Goal: Task Accomplishment & Management: Manage account settings

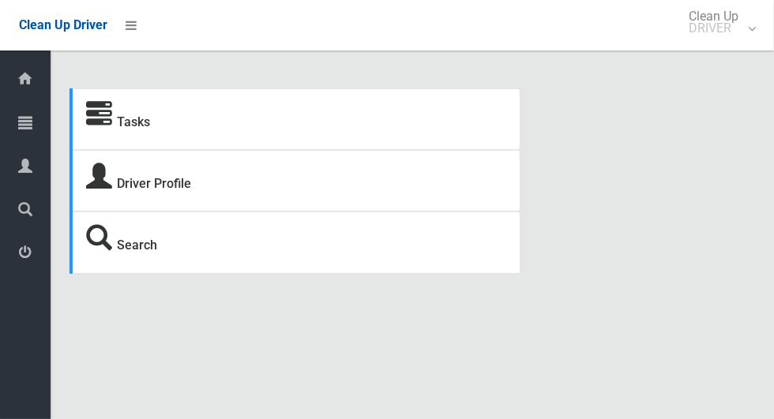
click at [19, 126] on icon at bounding box center [25, 123] width 14 height 32
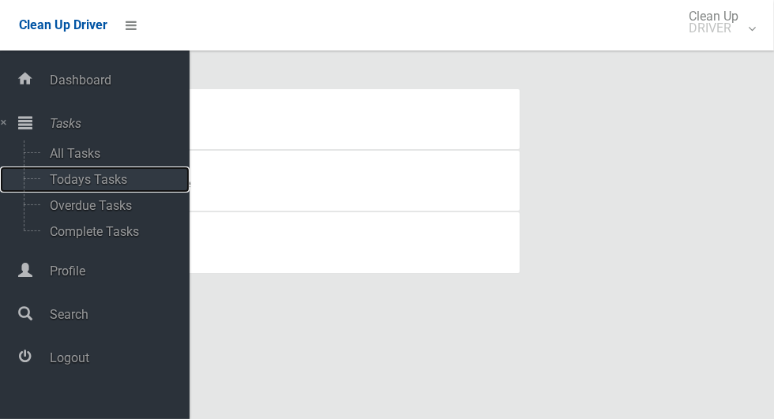
click at [60, 182] on span "Todays Tasks" at bounding box center [110, 179] width 131 height 15
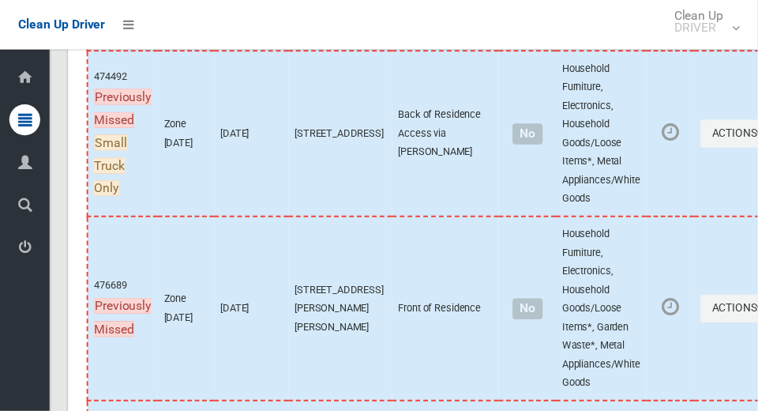
scroll to position [9229, 0]
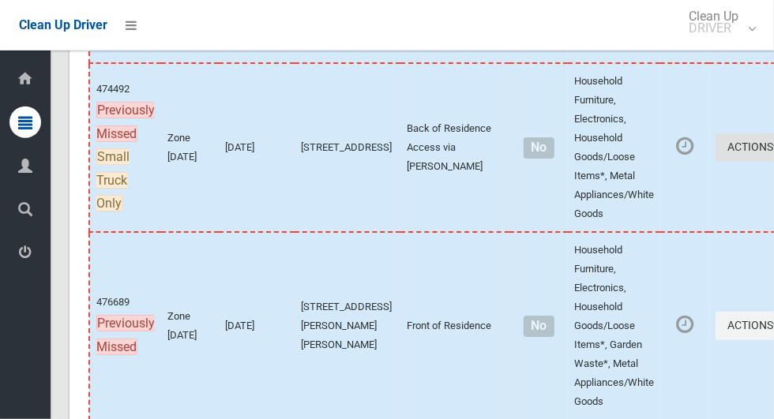
click at [715, 163] on button "Actions" at bounding box center [753, 147] width 76 height 29
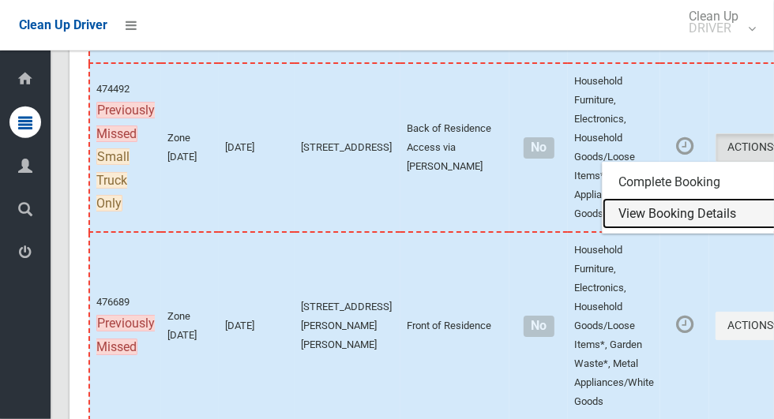
click at [673, 230] on link "View Booking Details" at bounding box center [696, 214] width 188 height 32
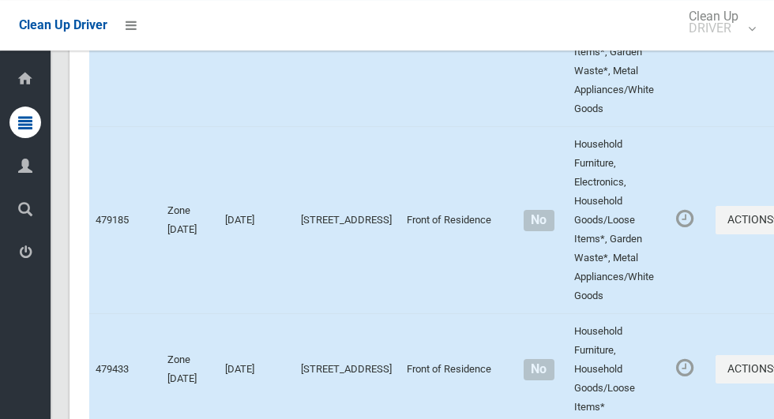
scroll to position [5835, 0]
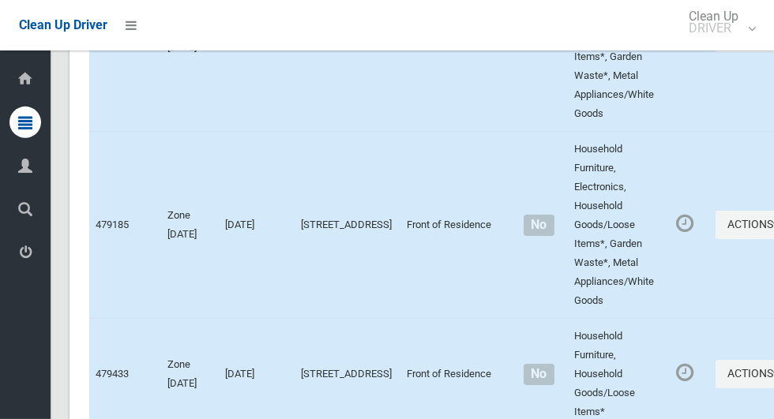
click at [25, 114] on icon at bounding box center [25, 123] width 14 height 32
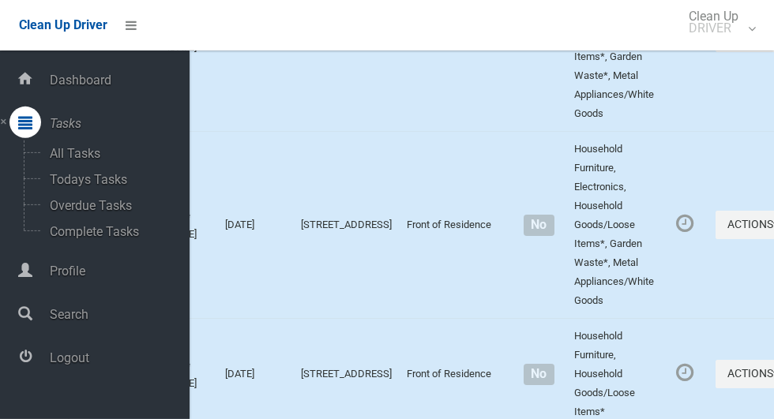
click at [76, 361] on span "Logout" at bounding box center [117, 358] width 144 height 15
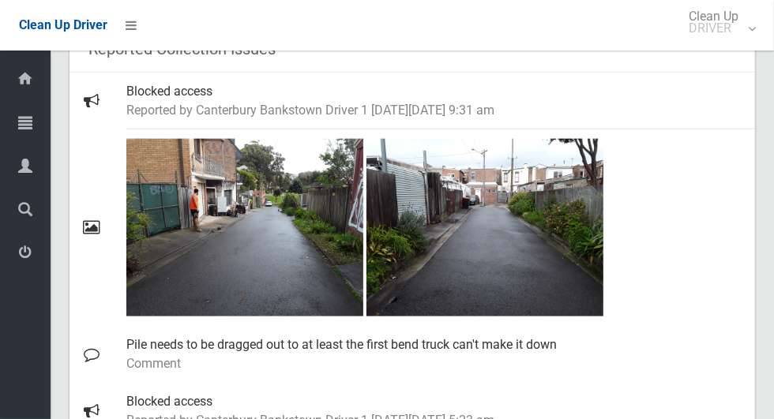
scroll to position [1013, 0]
click at [286, 238] on img at bounding box center [244, 228] width 237 height 178
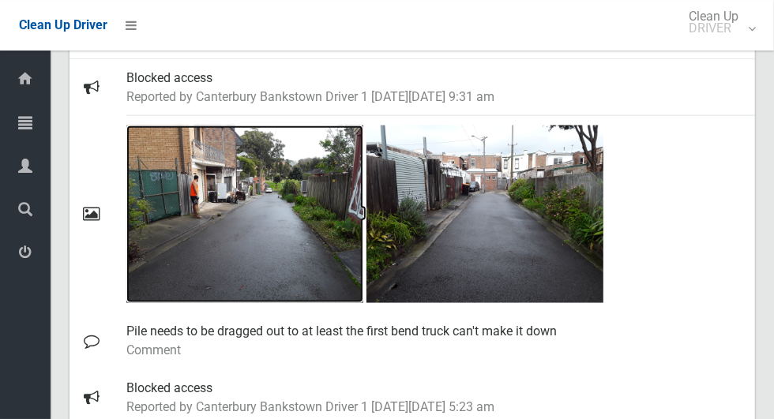
scroll to position [1041, 0]
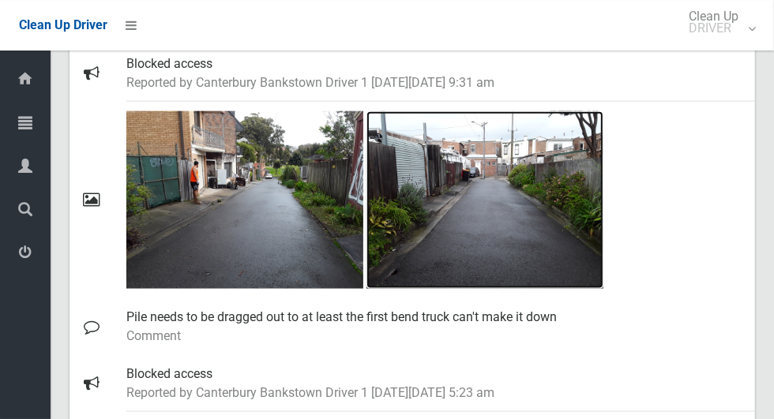
click at [553, 238] on img at bounding box center [484, 200] width 237 height 178
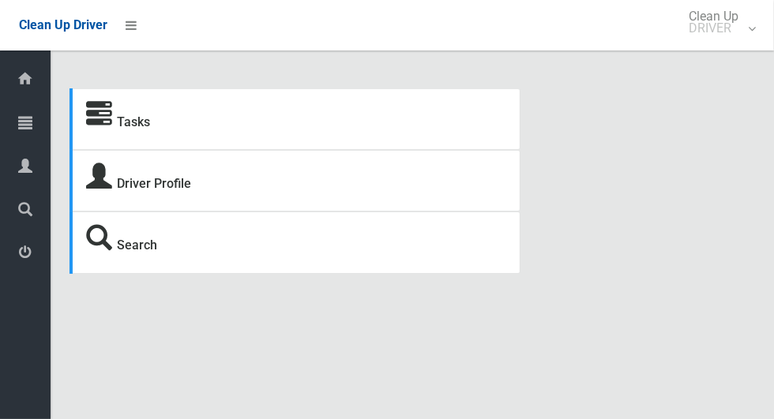
click at [42, 123] on span "Tasks" at bounding box center [40, 123] width 6 height 15
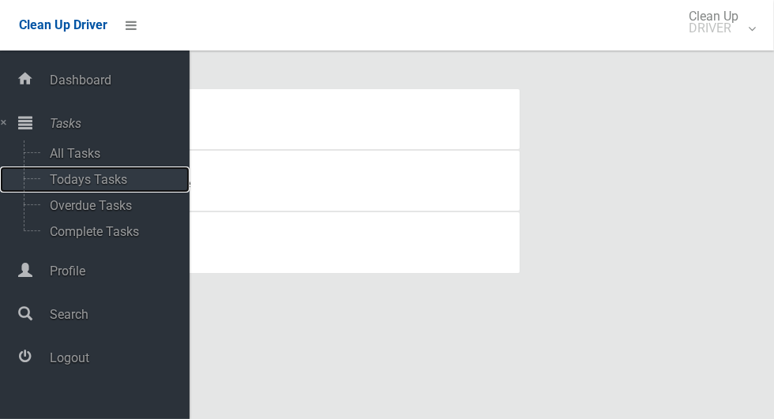
click at [114, 174] on span "Todays Tasks" at bounding box center [110, 179] width 131 height 15
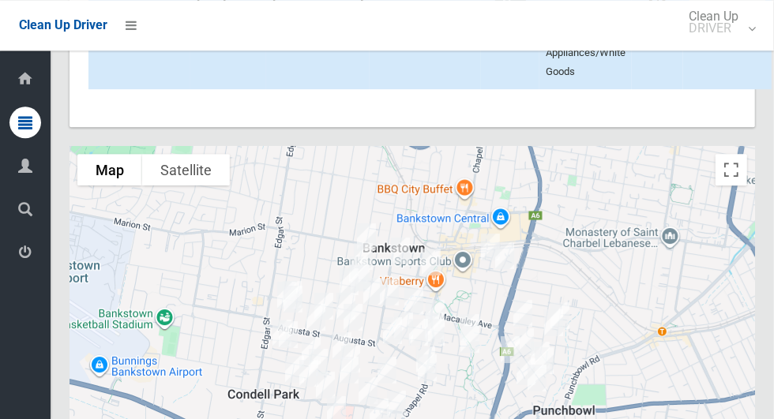
scroll to position [8906, 0]
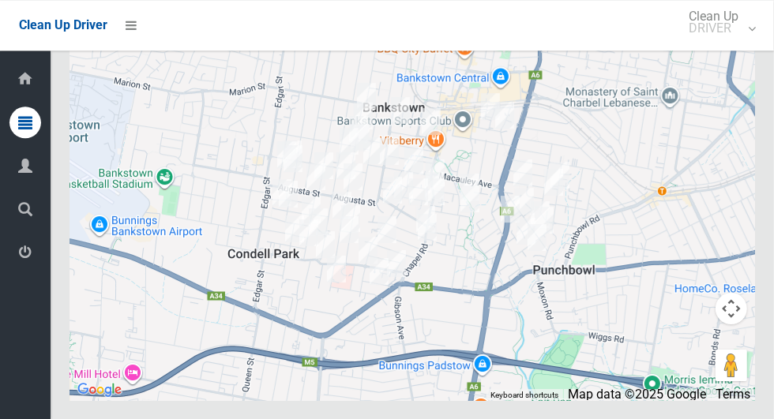
click at [18, 114] on div at bounding box center [25, 123] width 32 height 32
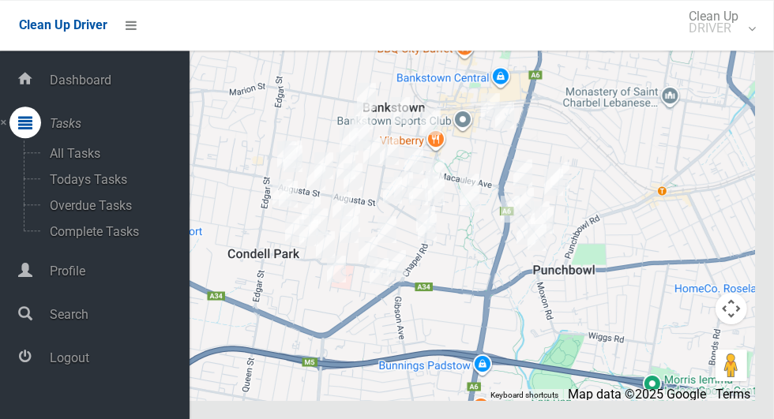
click at [55, 365] on span "Logout" at bounding box center [117, 358] width 144 height 15
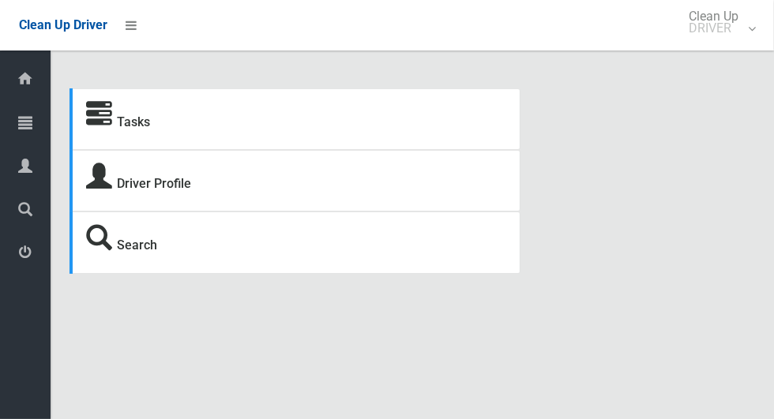
click at [32, 122] on icon at bounding box center [25, 123] width 14 height 32
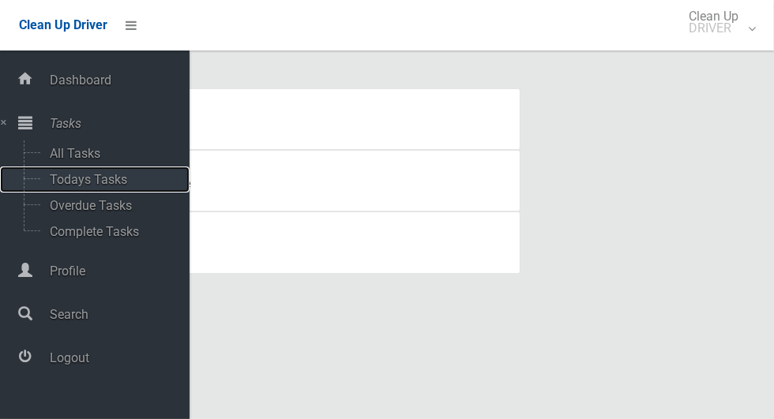
click at [126, 182] on span "Todays Tasks" at bounding box center [110, 179] width 131 height 15
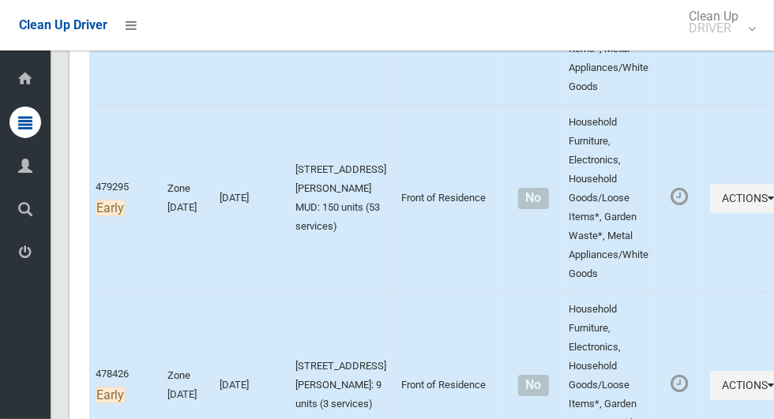
scroll to position [2711, 0]
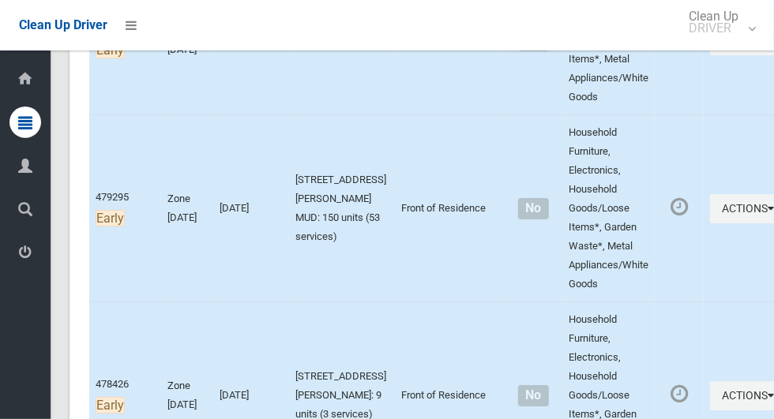
click at [21, 173] on icon at bounding box center [25, 166] width 14 height 32
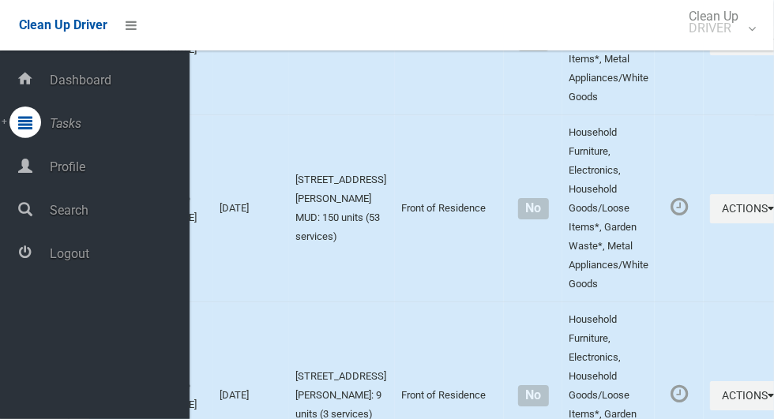
click at [75, 174] on span "Profile" at bounding box center [117, 166] width 144 height 15
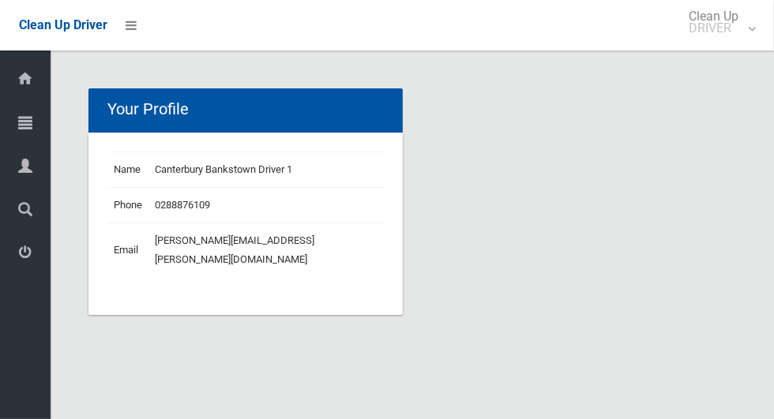
click at [18, 126] on div at bounding box center [25, 123] width 32 height 32
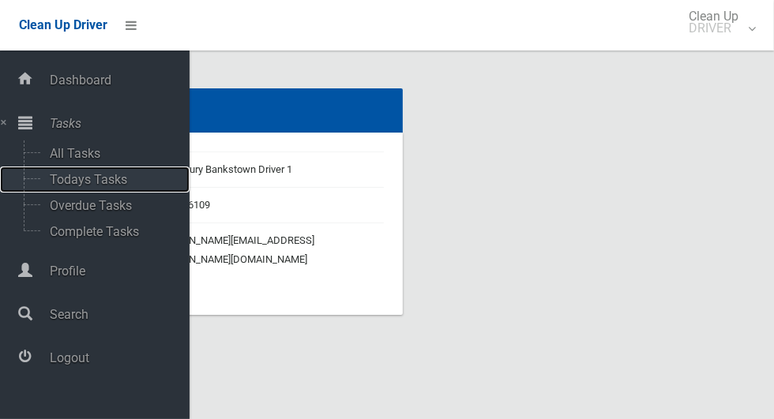
click at [54, 179] on span "Todays Tasks" at bounding box center [110, 179] width 131 height 15
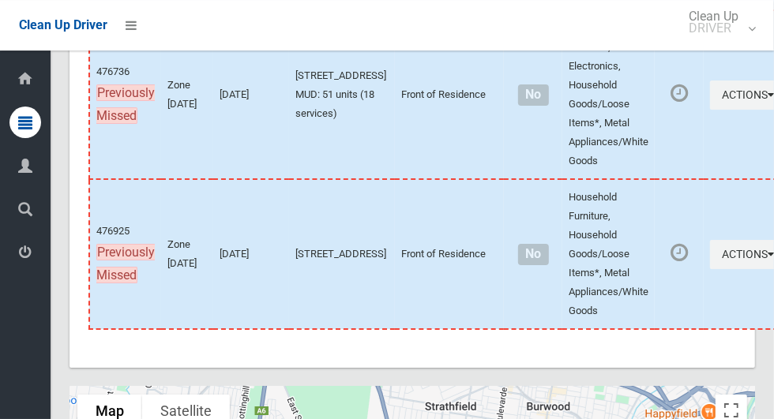
scroll to position [8924, 0]
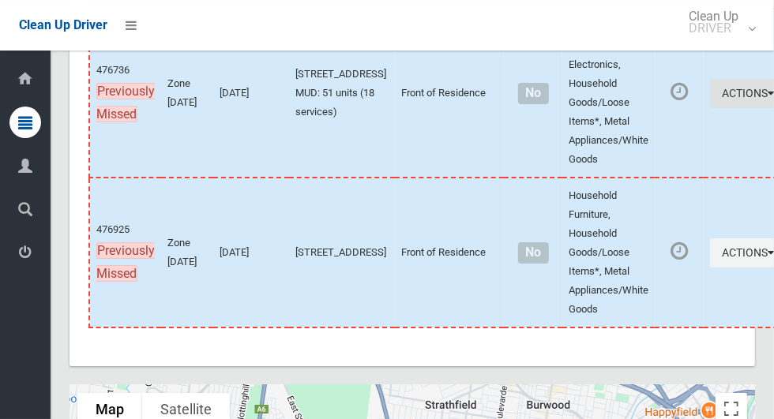
click at [710, 108] on button "Actions" at bounding box center [748, 93] width 76 height 29
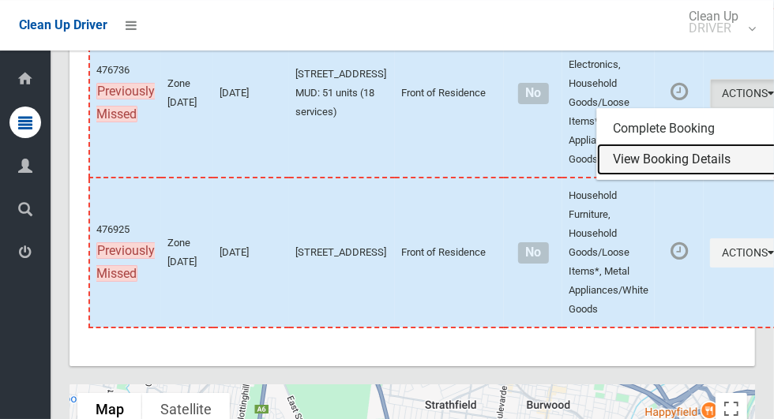
click at [622, 175] on link "View Booking Details" at bounding box center [691, 160] width 188 height 32
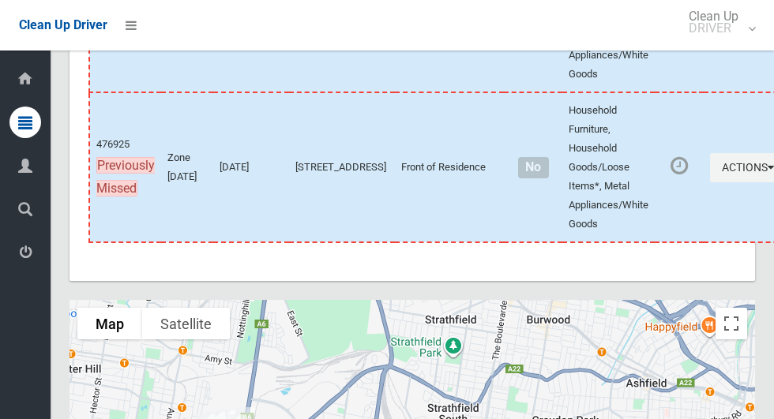
scroll to position [8996, 0]
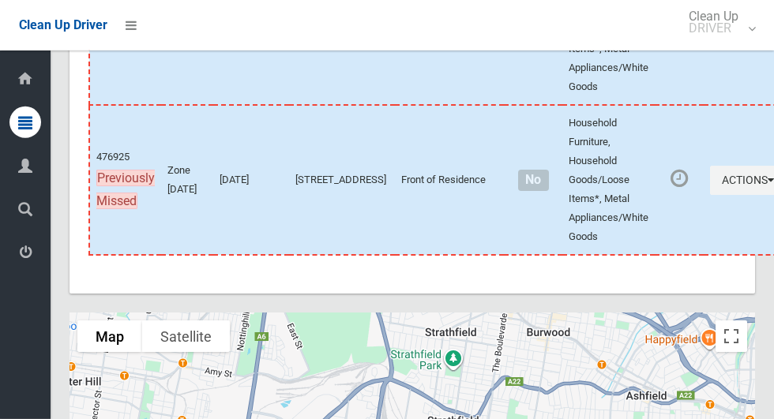
click at [20, 262] on icon at bounding box center [25, 253] width 14 height 32
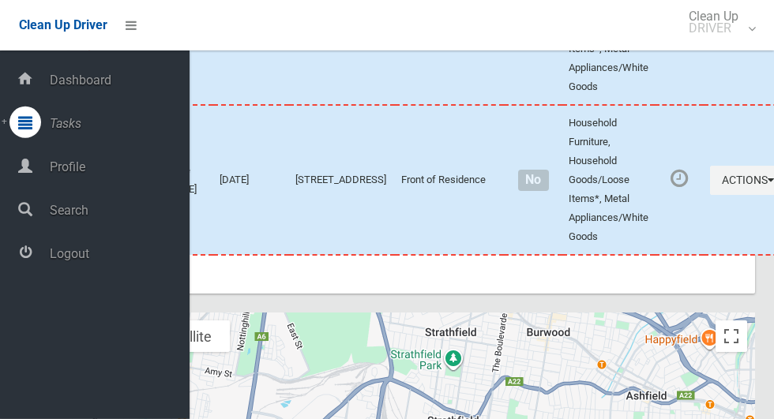
click at [61, 257] on span "Logout" at bounding box center [117, 253] width 144 height 15
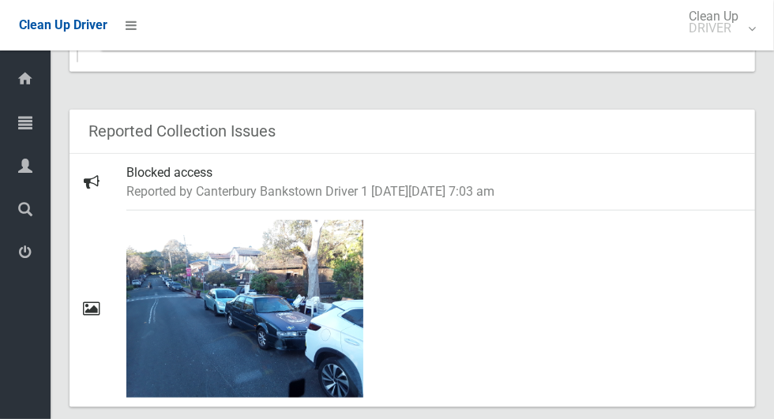
scroll to position [816, 0]
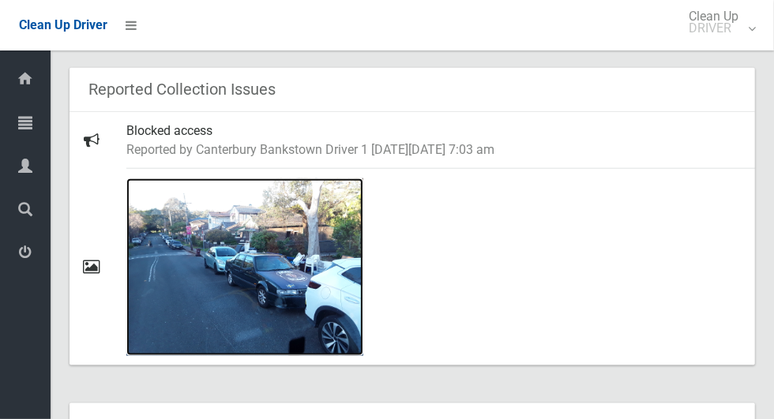
click at [186, 311] on img at bounding box center [244, 267] width 237 height 178
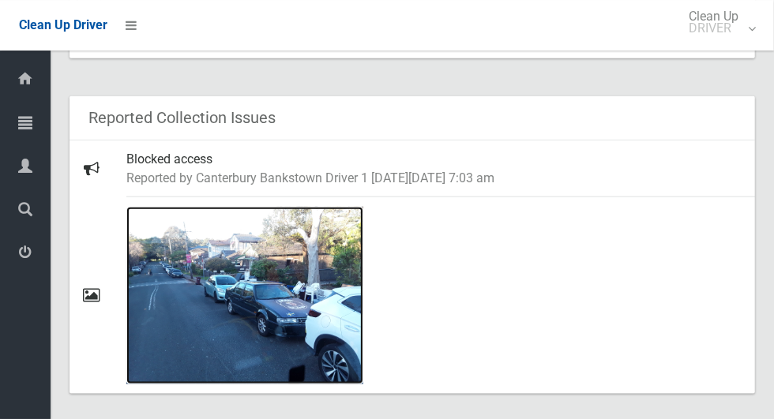
scroll to position [875, 0]
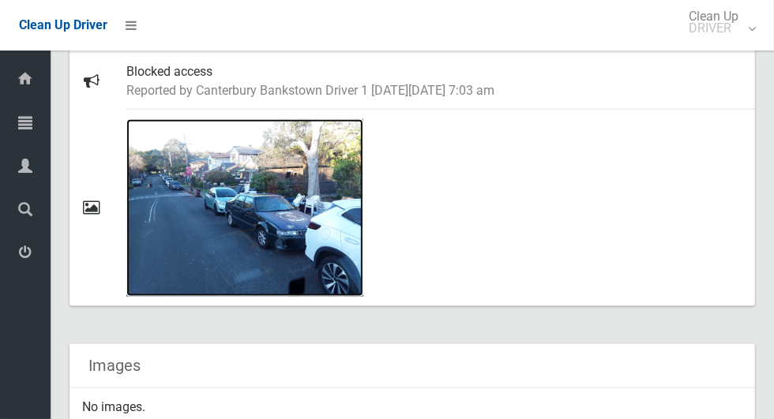
click at [300, 189] on img at bounding box center [244, 208] width 237 height 178
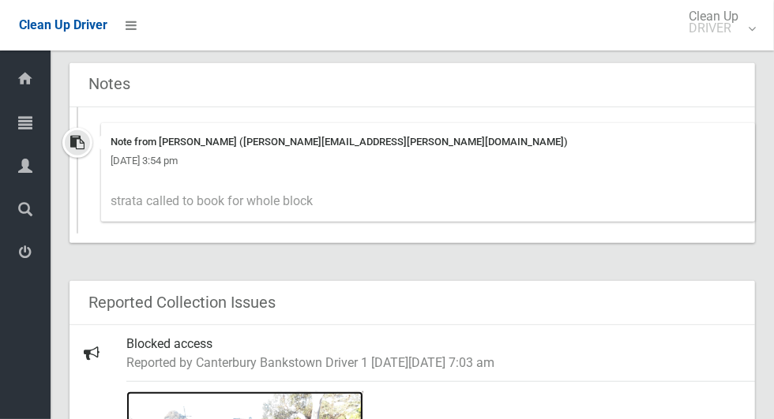
scroll to position [600, 0]
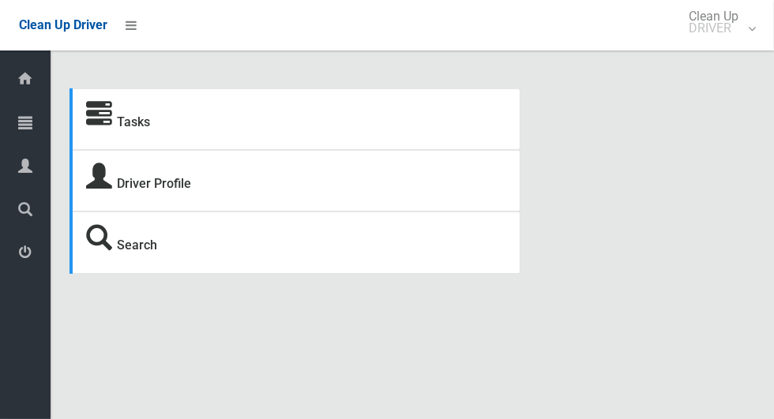
click at [19, 131] on icon at bounding box center [25, 123] width 14 height 32
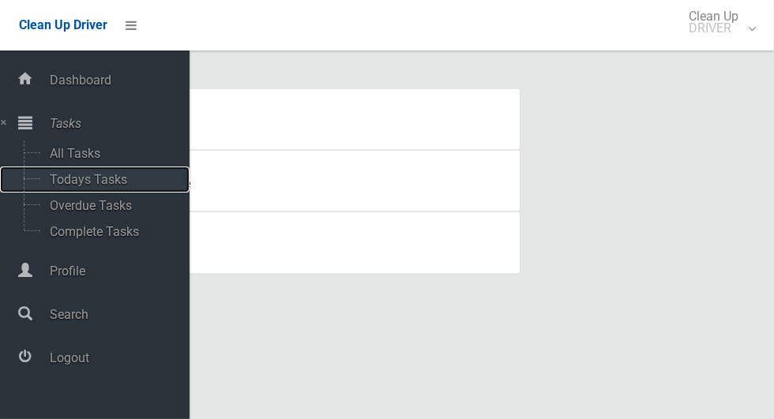
click at [46, 180] on span "Todays Tasks" at bounding box center [110, 179] width 131 height 15
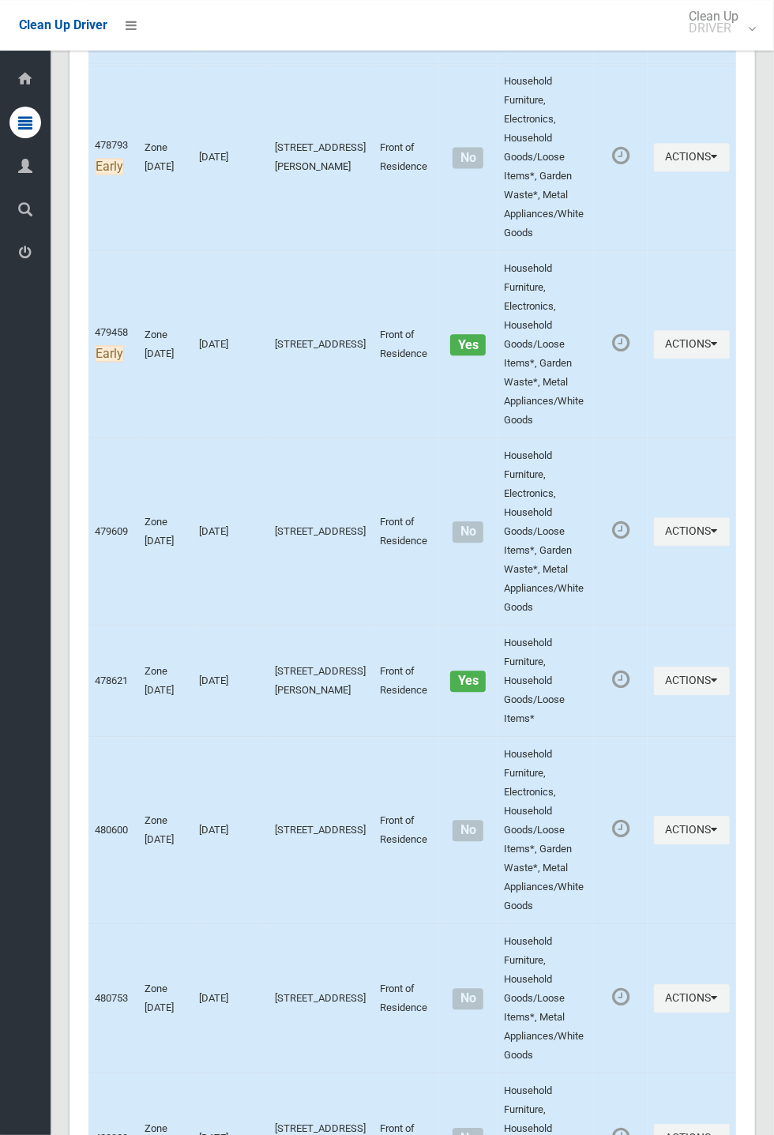
scroll to position [1679, 0]
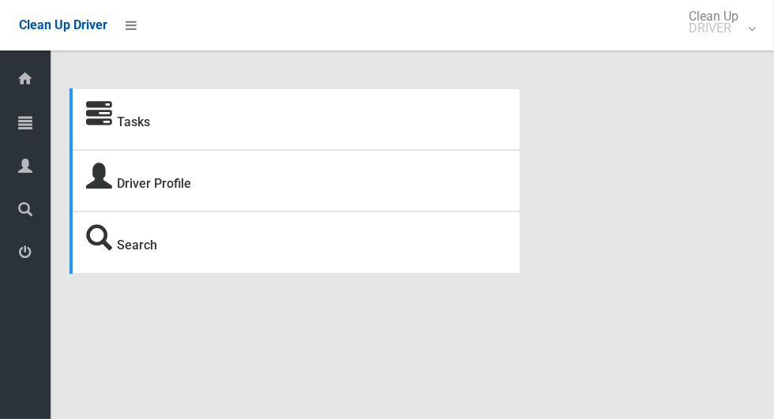
click at [32, 126] on icon at bounding box center [25, 123] width 14 height 32
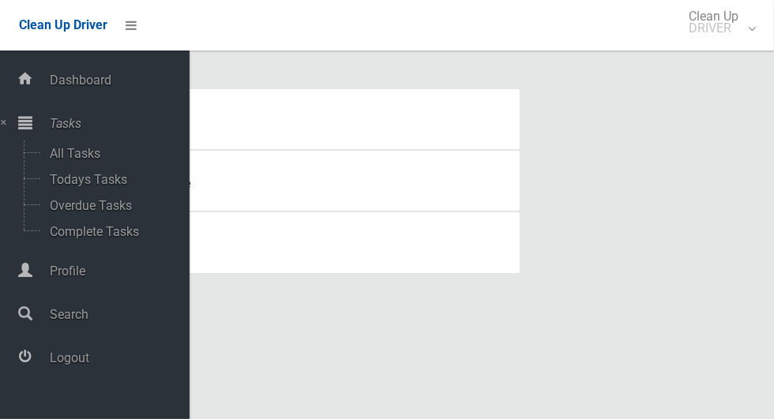
click at [89, 360] on span "Logout" at bounding box center [117, 358] width 144 height 15
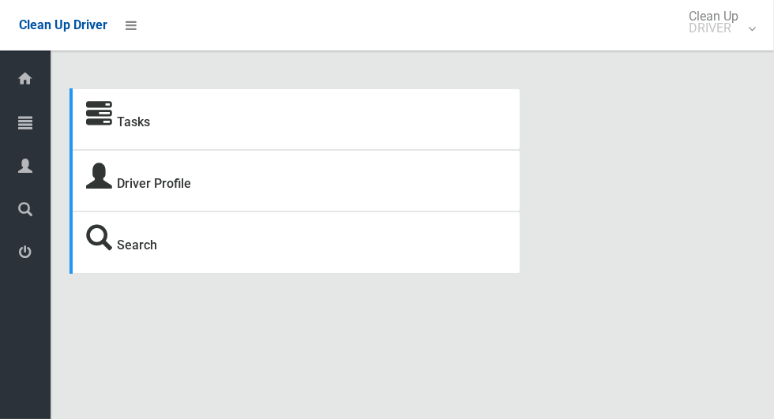
click at [22, 126] on icon at bounding box center [25, 123] width 14 height 32
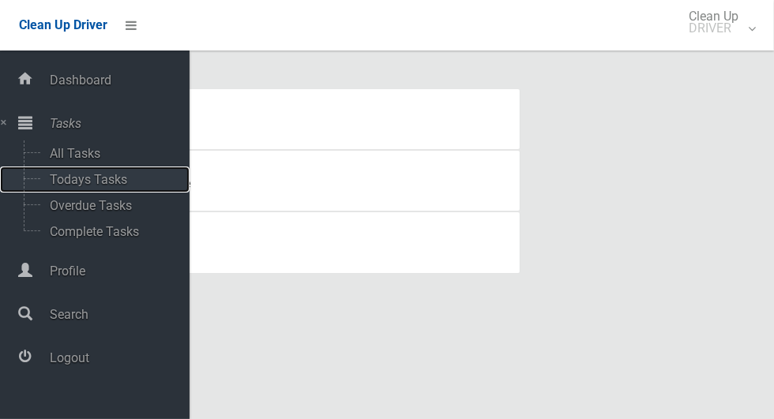
click at [126, 181] on span "Todays Tasks" at bounding box center [110, 179] width 131 height 15
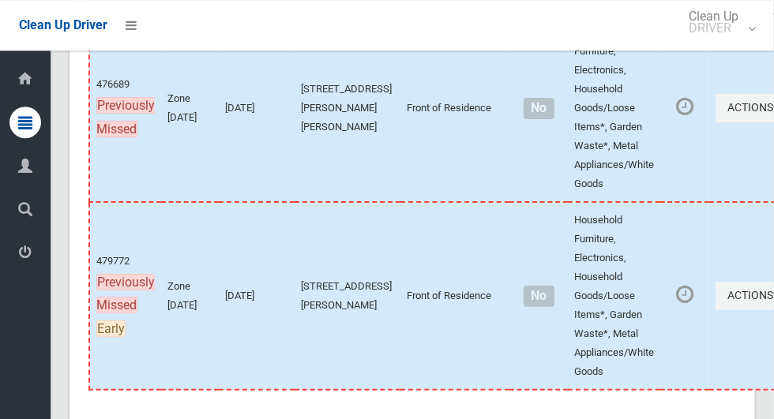
scroll to position [9956, 0]
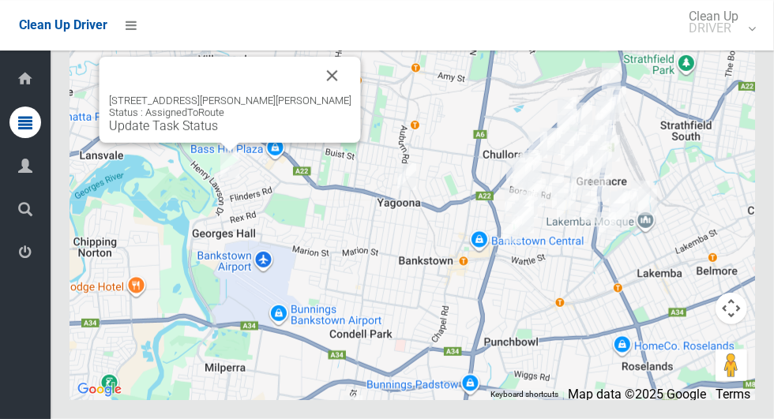
click at [315, 95] on button "Close" at bounding box center [332, 76] width 38 height 38
